Goal: Task Accomplishment & Management: Manage account settings

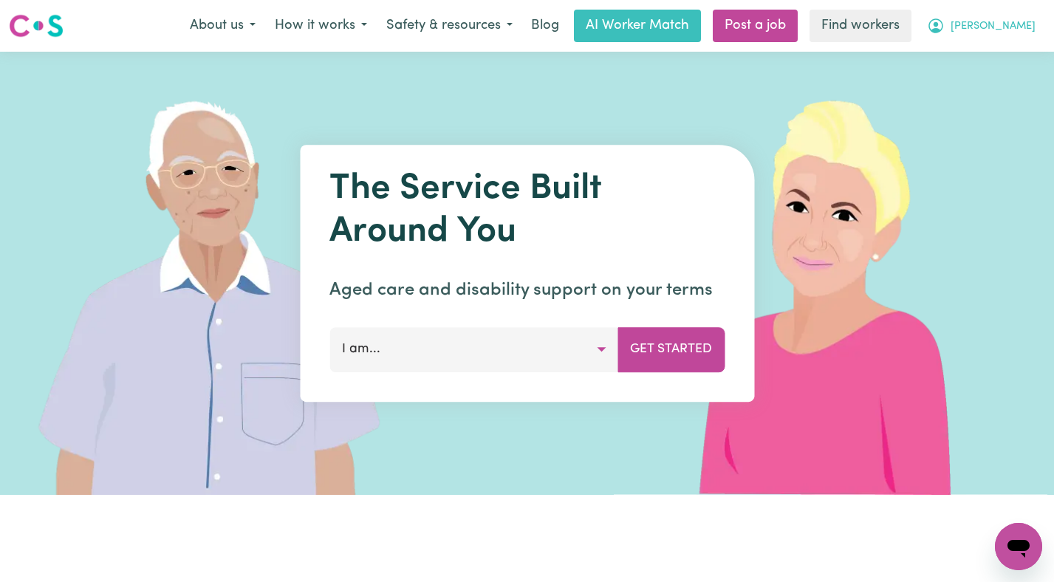
click at [1005, 34] on button "[PERSON_NAME]" at bounding box center [981, 25] width 128 height 31
click at [973, 94] on link "Logout" at bounding box center [985, 85] width 117 height 28
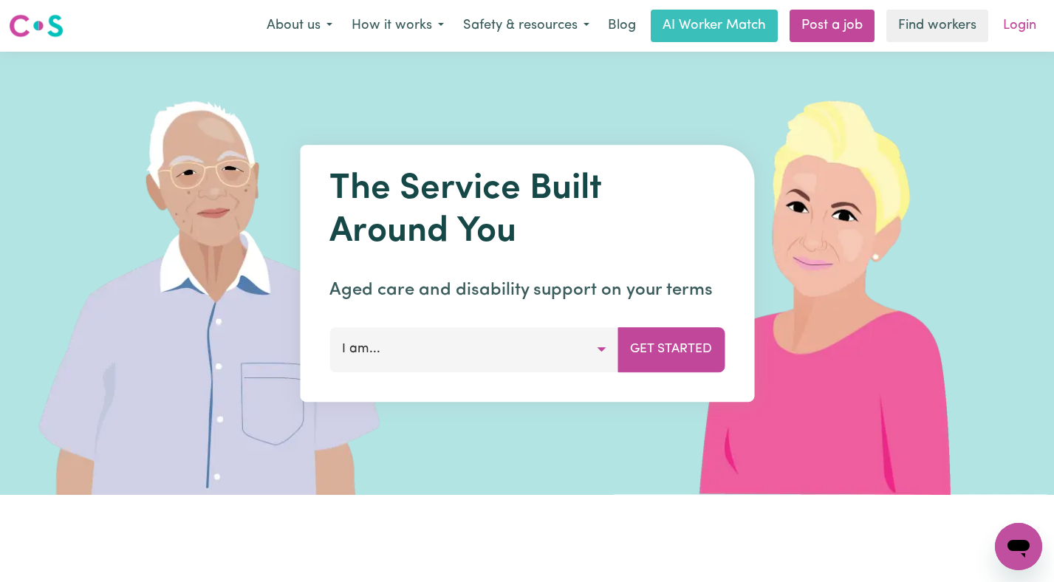
click at [1023, 20] on link "Login" at bounding box center [1019, 26] width 51 height 32
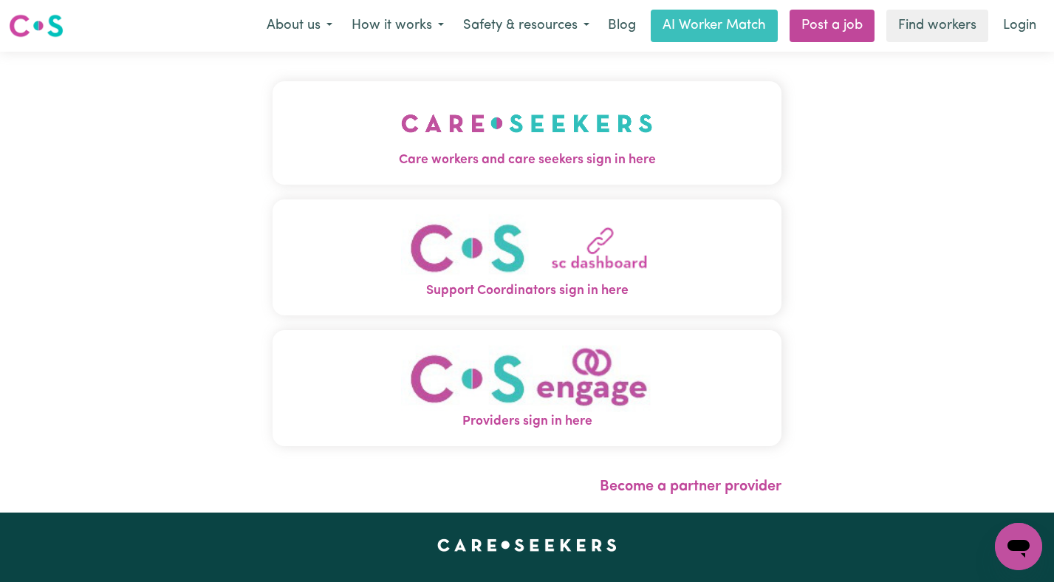
click at [611, 131] on button "Care workers and care seekers sign in here" at bounding box center [526, 132] width 509 height 103
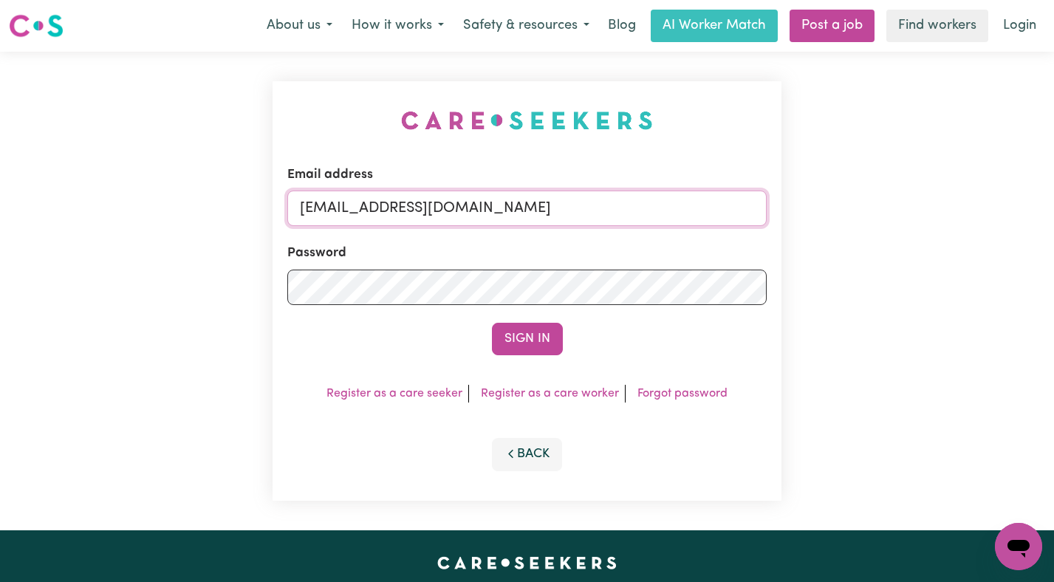
drag, startPoint x: 664, startPoint y: 206, endPoint x: 377, endPoint y: 210, distance: 286.5
click at [377, 210] on input "[EMAIL_ADDRESS][DOMAIN_NAME]" at bounding box center [527, 207] width 480 height 35
paste input "ClientVictoriaPoint"
type input "[EMAIL_ADDRESS][DOMAIN_NAME]"
click at [492, 323] on button "Sign In" at bounding box center [527, 339] width 71 height 32
